Goal: Find specific page/section: Find specific page/section

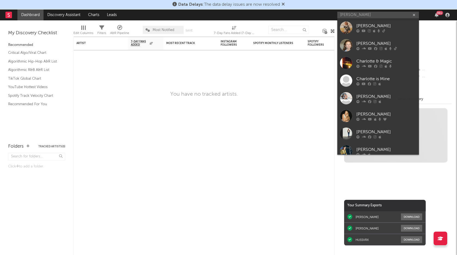
type input "[PERSON_NAME]"
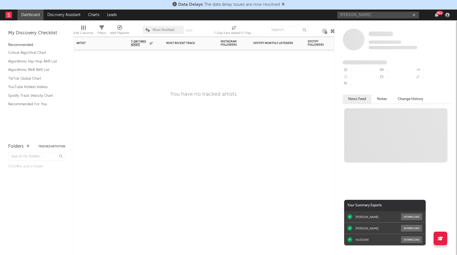
click at [151, 76] on div "Artist Notifications 7-Day Fans Added WoW % Change Most Recent Track Popularity…" at bounding box center [203, 146] width 261 height 218
